Goal: Book appointment/travel/reservation

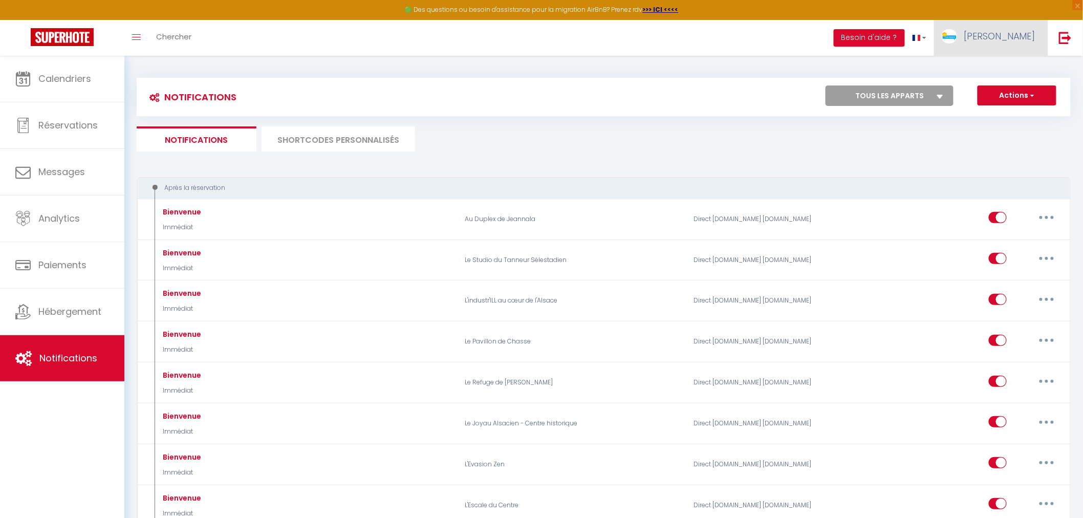
click at [994, 41] on span "Stéphanie" at bounding box center [999, 36] width 72 height 13
click at [1006, 67] on link "Paramètres" at bounding box center [1007, 70] width 76 height 17
select select "28"
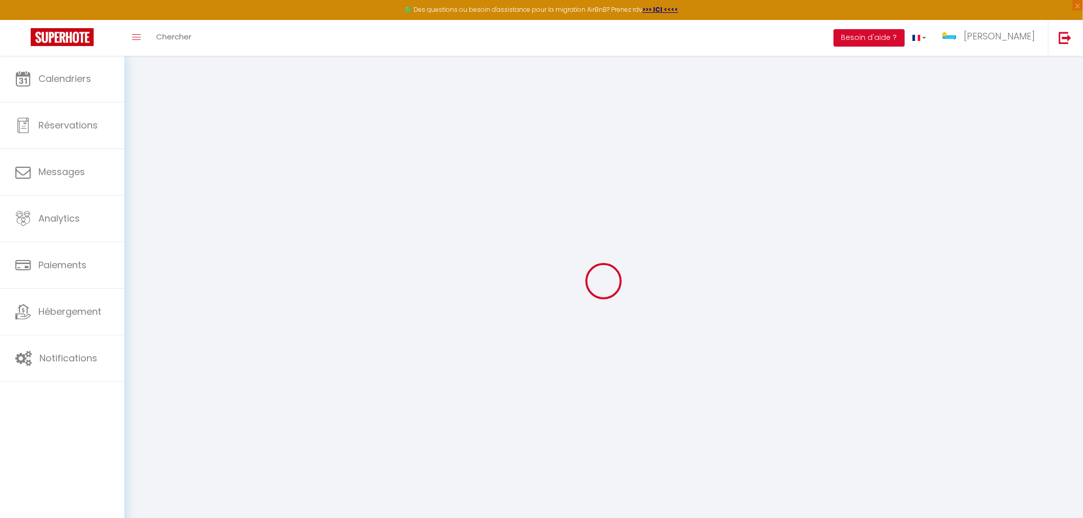
type input "AtaVY1LCC610OnggZ3rEPSSyW"
type input "hZYQw9MXZSusdMI6RCTsQ38fl"
type input "https://app.superhote.com/#/get-available-rentals/hZYQw9MXZSusdMI6RCTsQ38fl"
select select "fr"
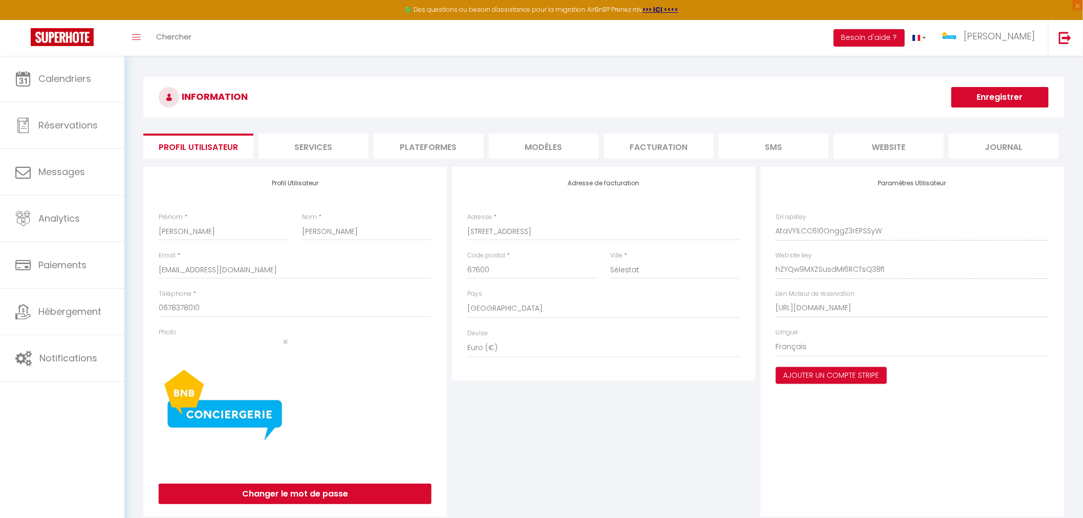
drag, startPoint x: 1004, startPoint y: 1, endPoint x: 667, endPoint y: 64, distance: 343.1
click at [667, 64] on div "INFORMATION Enregistrer Profil Utilisateur Services Plateformes MODÈLES Factura…" at bounding box center [603, 301] width 958 height 490
click at [233, 308] on input "0678378010" at bounding box center [295, 308] width 273 height 18
type input "0775764996"
click at [390, 391] on div at bounding box center [366, 402] width 143 height 151
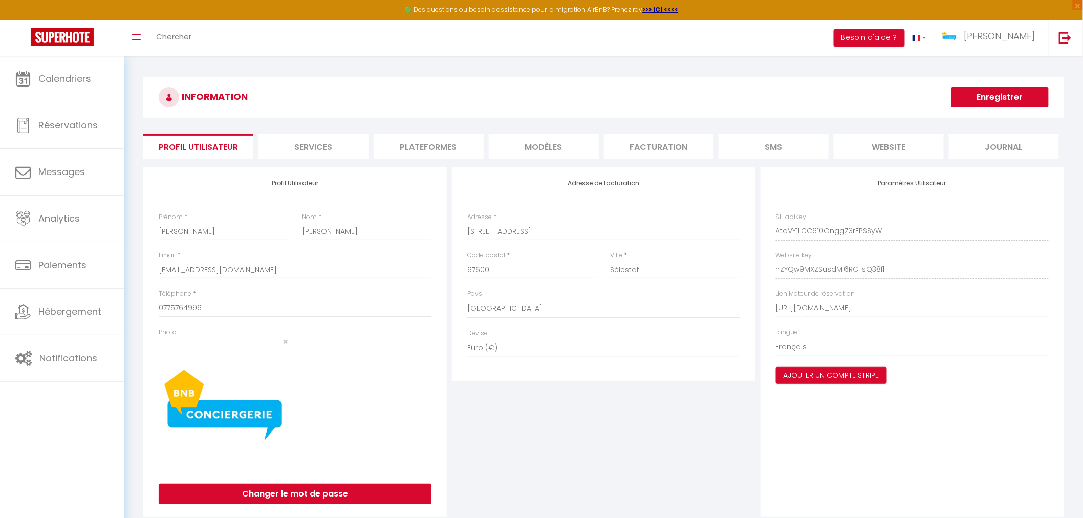
click at [979, 96] on button "Enregistrer" at bounding box center [999, 97] width 97 height 20
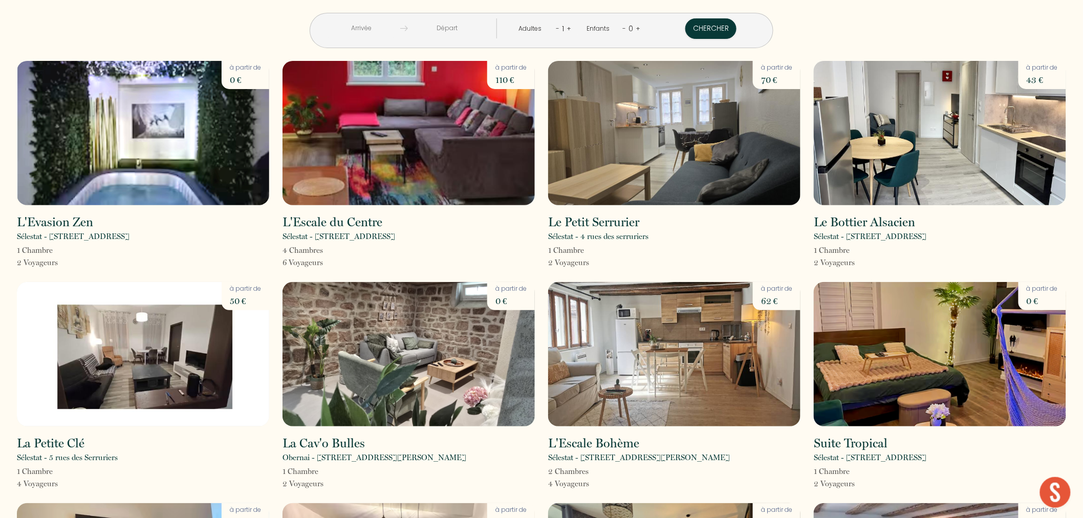
click at [395, 30] on input "text" at bounding box center [361, 28] width 78 height 20
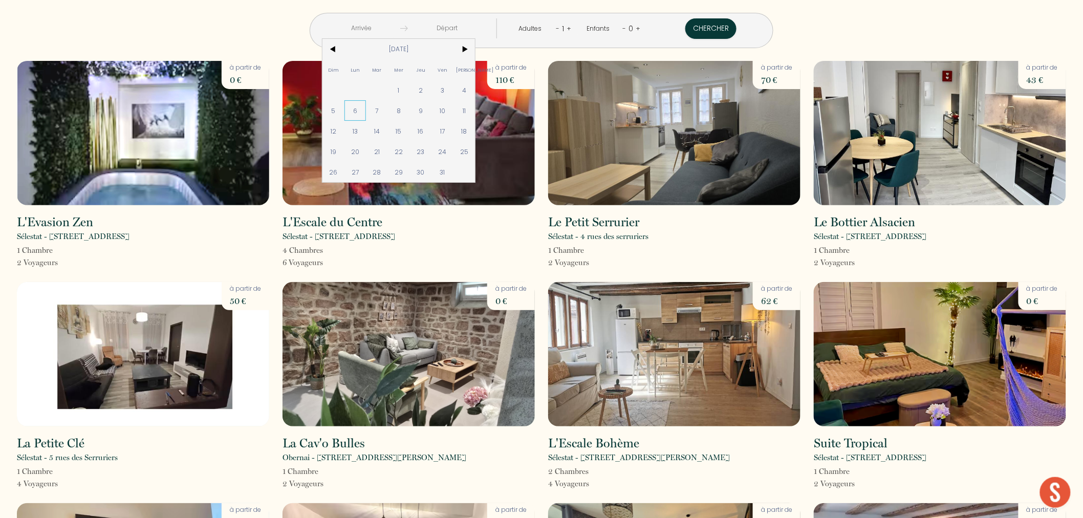
click at [366, 117] on span "6" at bounding box center [355, 110] width 22 height 20
type input "[DATE]"
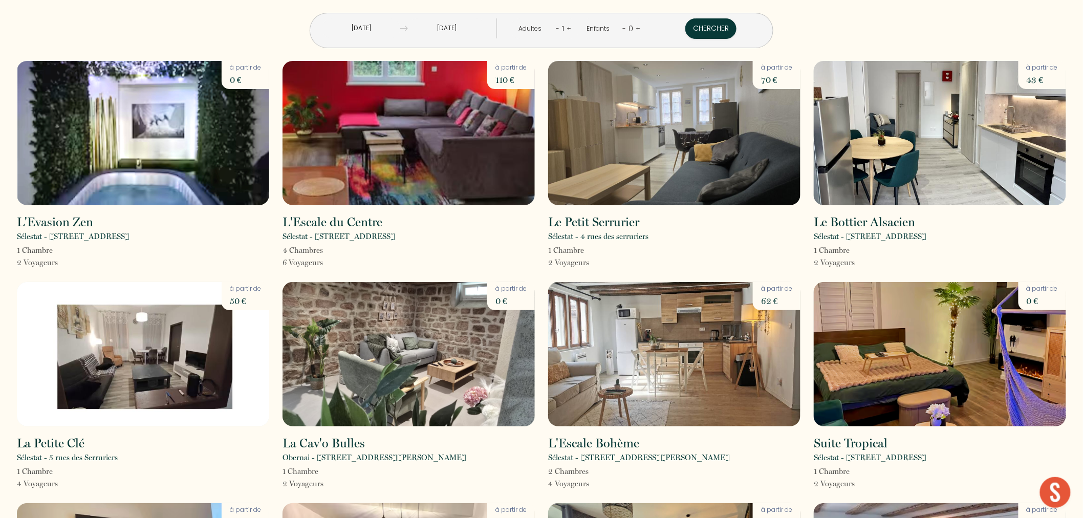
click at [458, 31] on input "[DATE]" at bounding box center [447, 28] width 78 height 20
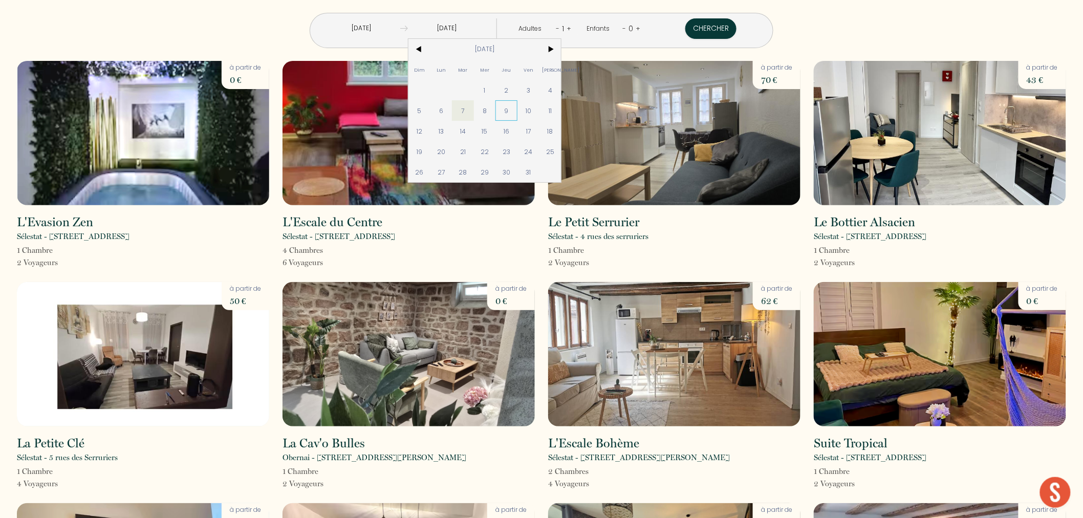
click at [517, 108] on span "9" at bounding box center [506, 110] width 22 height 20
type input "[DATE]"
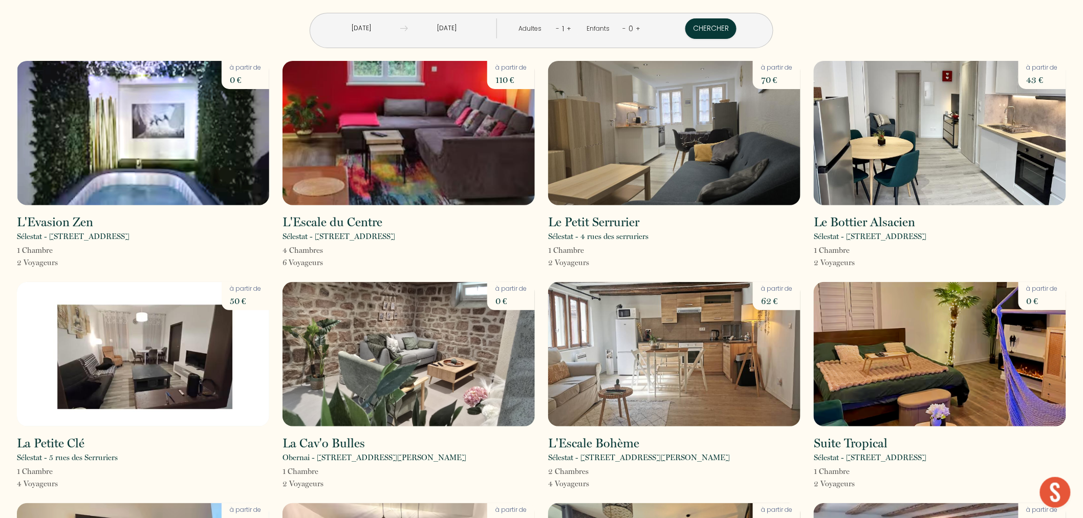
click at [566, 29] on link "+" at bounding box center [568, 29] width 5 height 10
click at [686, 32] on button "Chercher" at bounding box center [711, 28] width 51 height 20
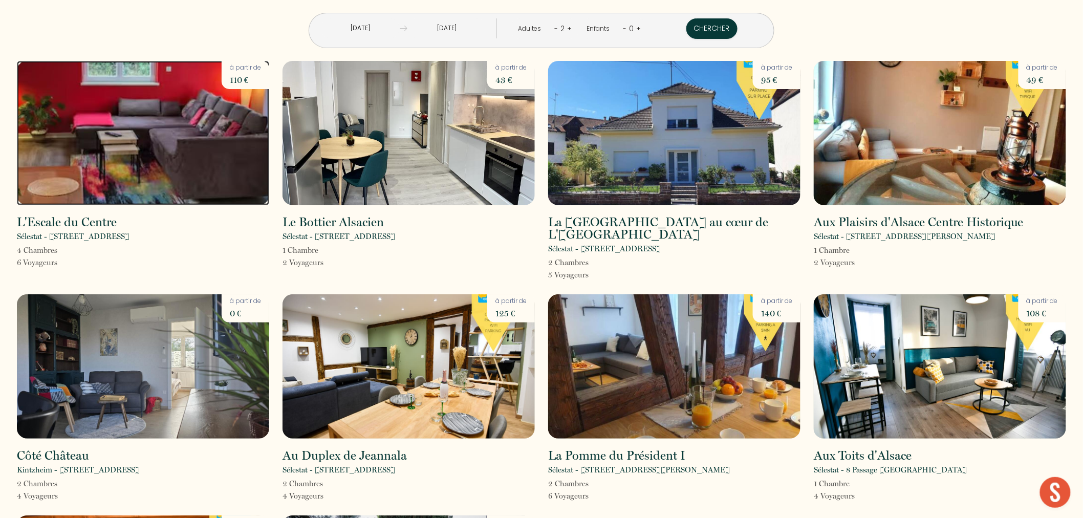
click at [207, 152] on img at bounding box center [143, 133] width 252 height 144
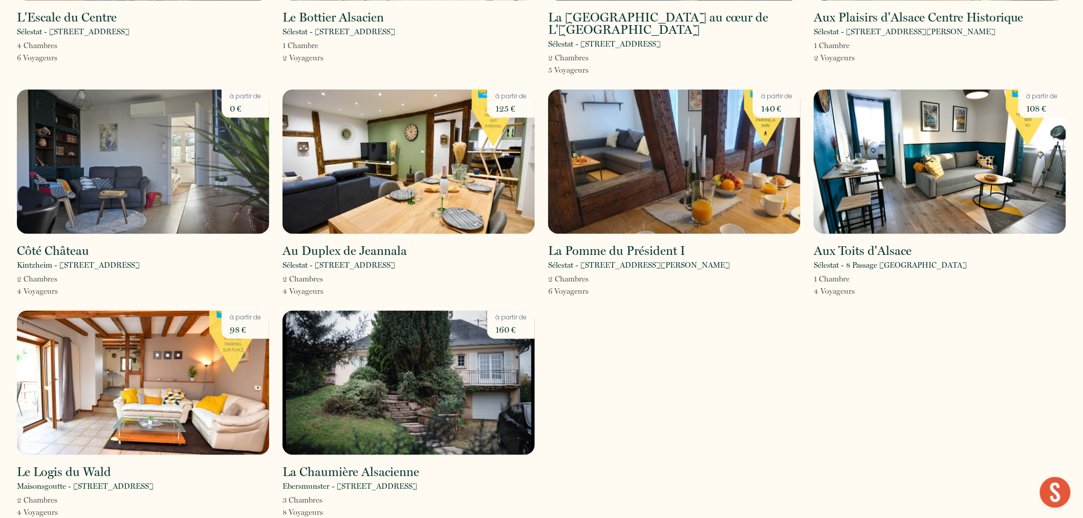
scroll to position [206, 0]
